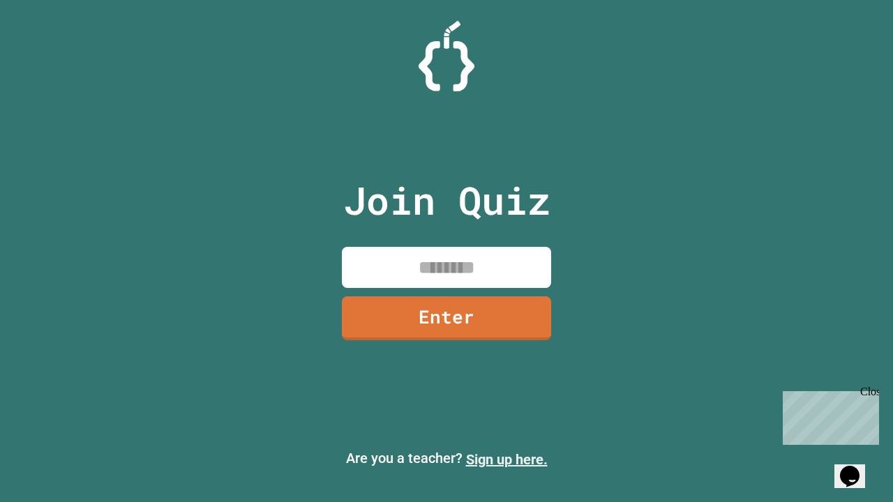
click at [506, 460] on link "Sign up here." at bounding box center [507, 459] width 82 height 17
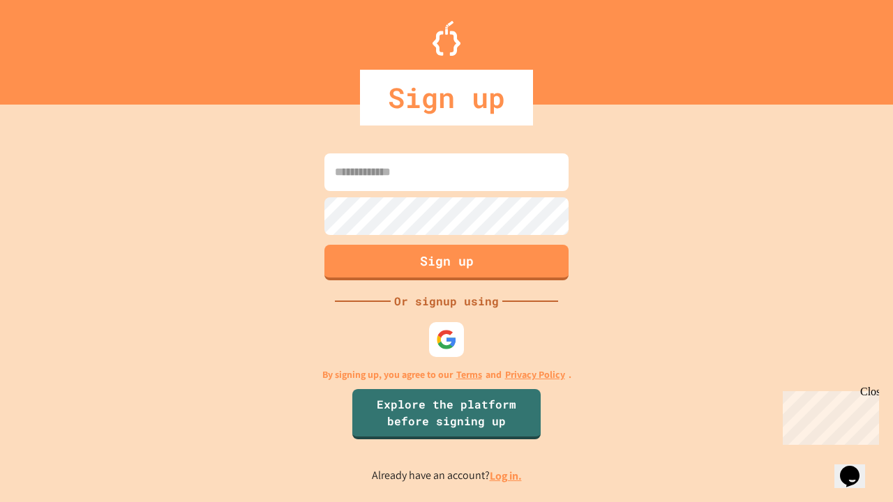
click at [506, 476] on link "Log in." at bounding box center [506, 476] width 32 height 15
